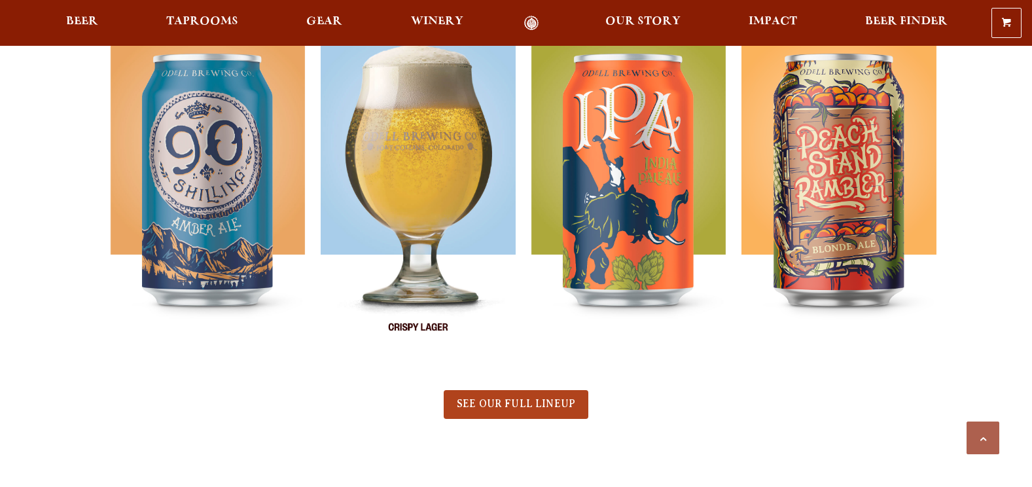
scroll to position [720, 0]
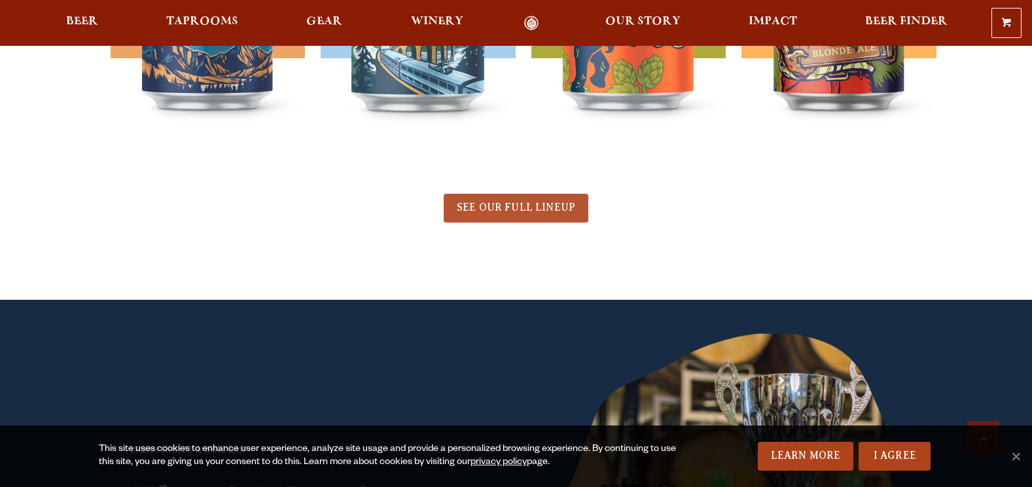
click at [517, 212] on span "SEE OUR FULL LINEUP" at bounding box center [516, 208] width 118 height 12
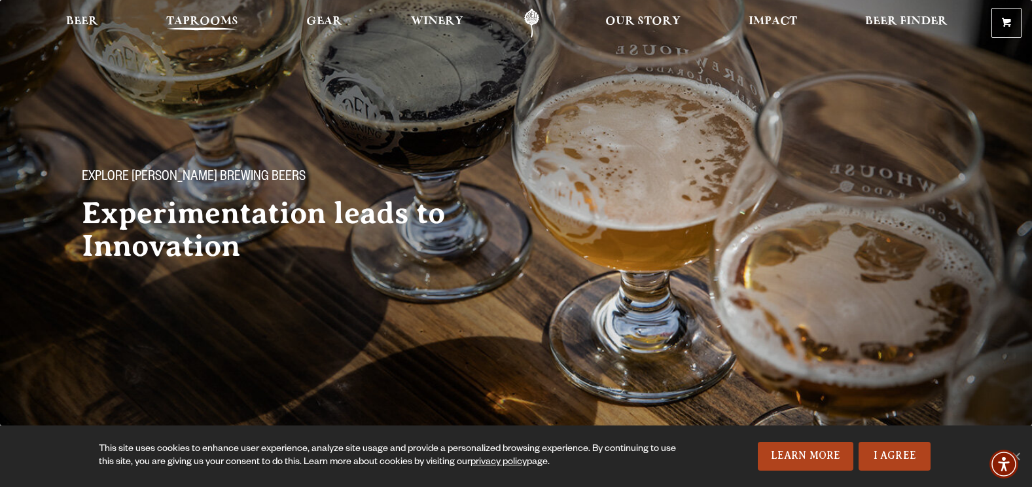
click at [204, 21] on span "Taprooms" at bounding box center [202, 21] width 72 height 10
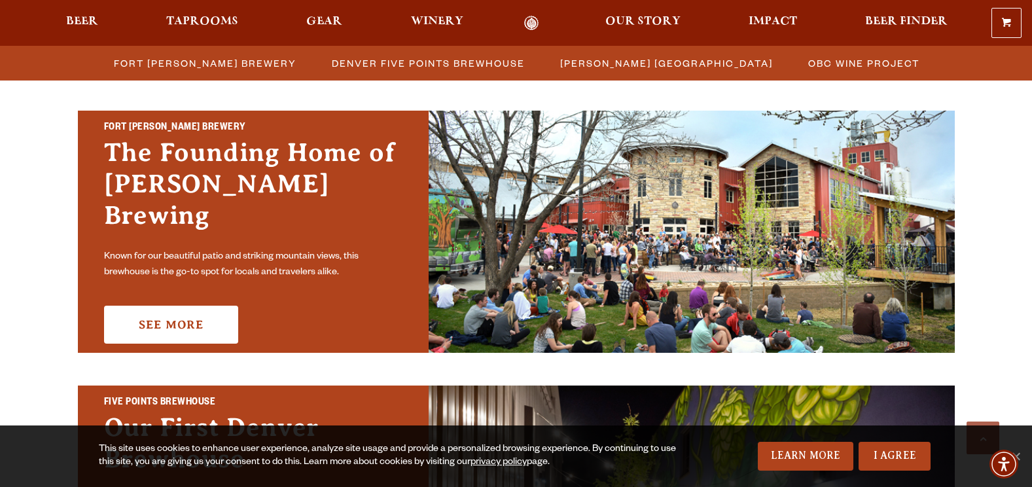
scroll to position [524, 0]
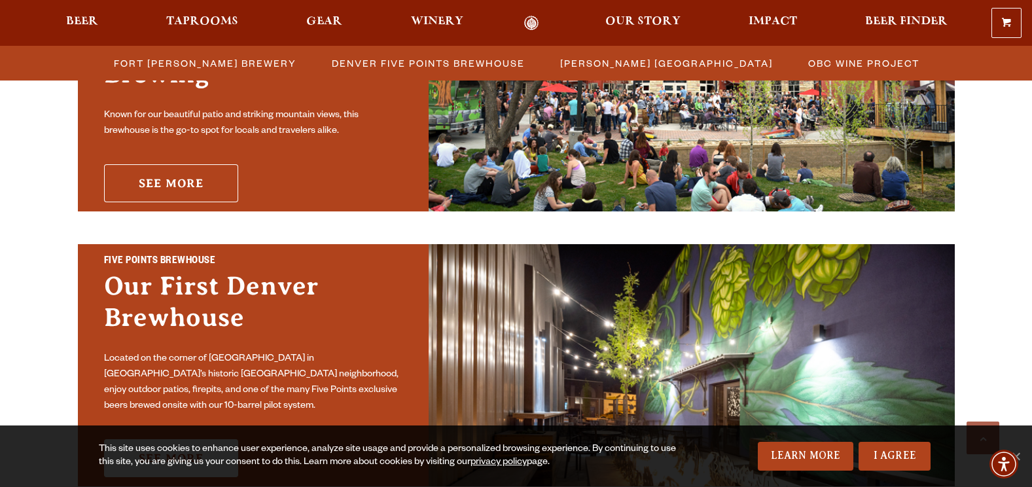
click at [165, 176] on link "See More" at bounding box center [171, 183] width 134 height 38
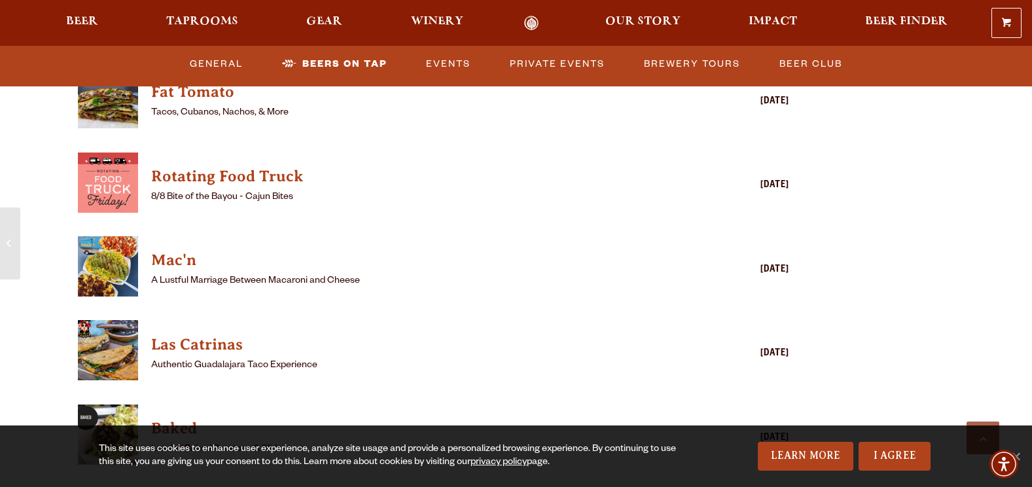
scroll to position [3273, 0]
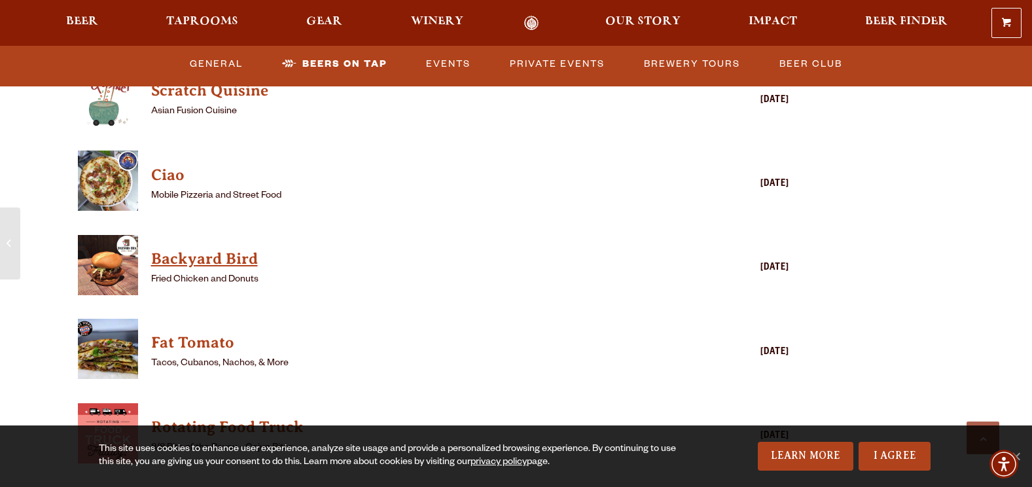
click at [223, 249] on h4 "Backyard Bird" at bounding box center [415, 259] width 528 height 21
